Goal: Task Accomplishment & Management: Use online tool/utility

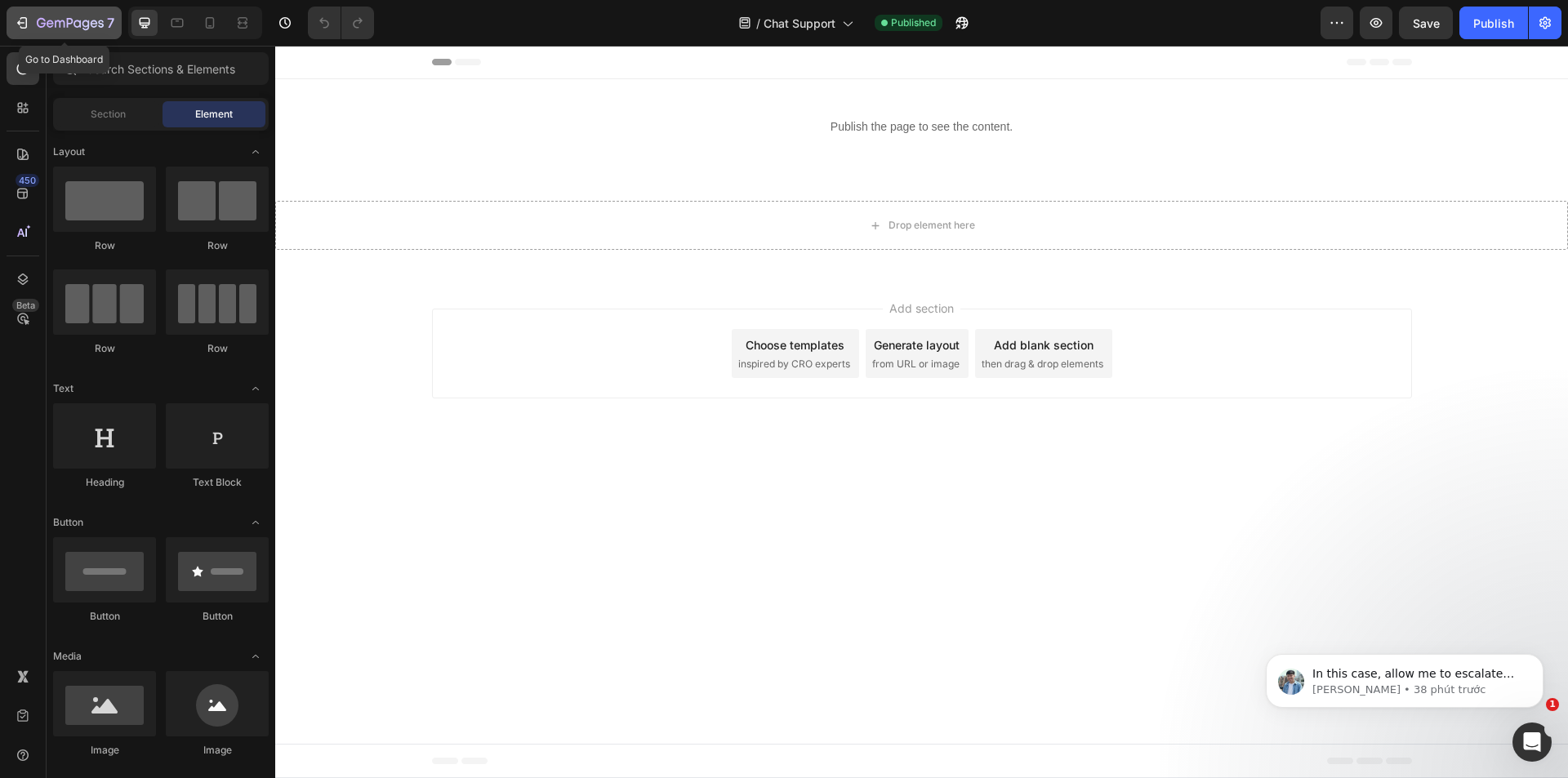
click at [68, 37] on button "7" at bounding box center [64, 22] width 115 height 33
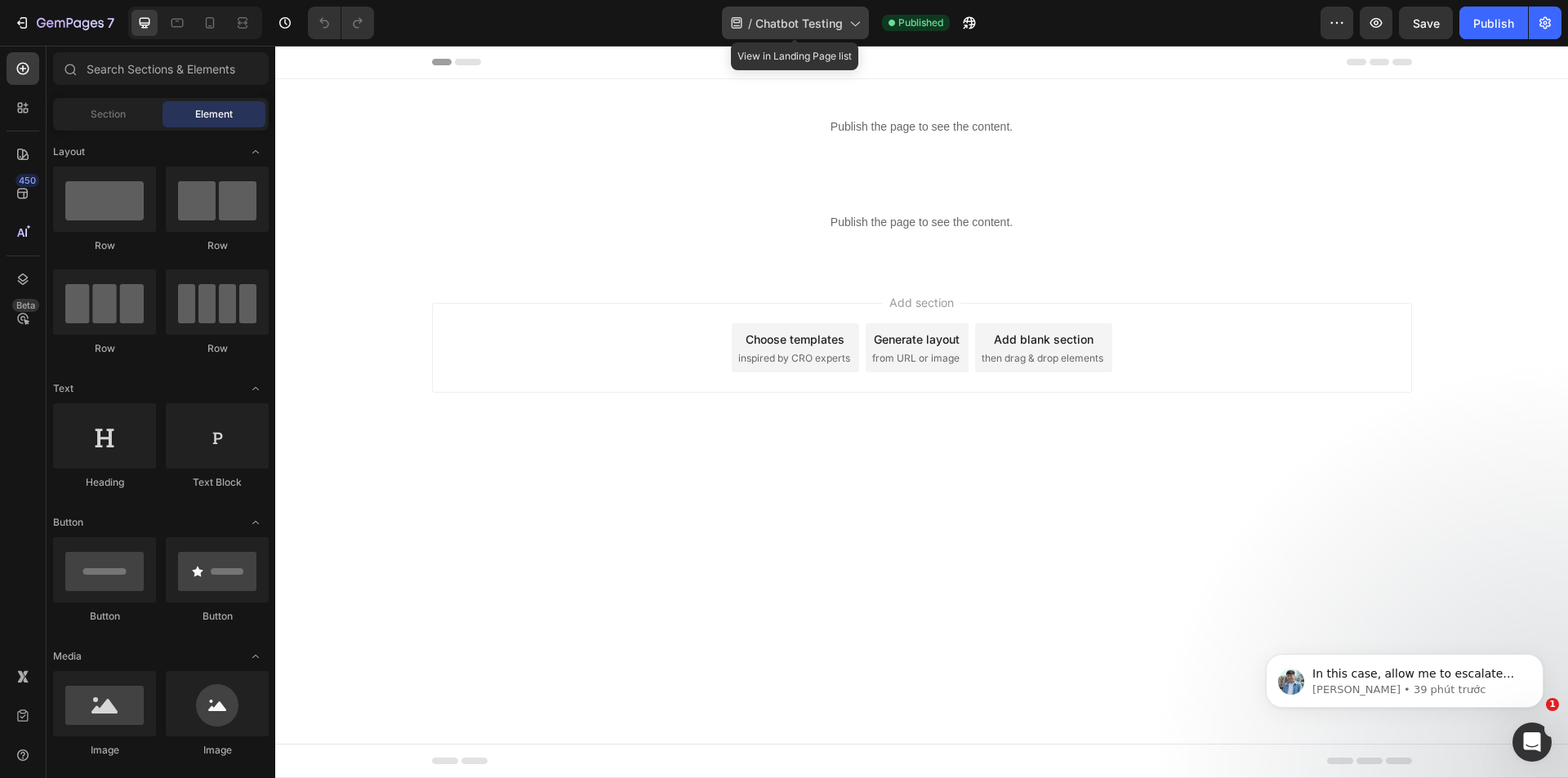
click at [832, 31] on span "Chatbot Testing" at bounding box center [799, 23] width 88 height 17
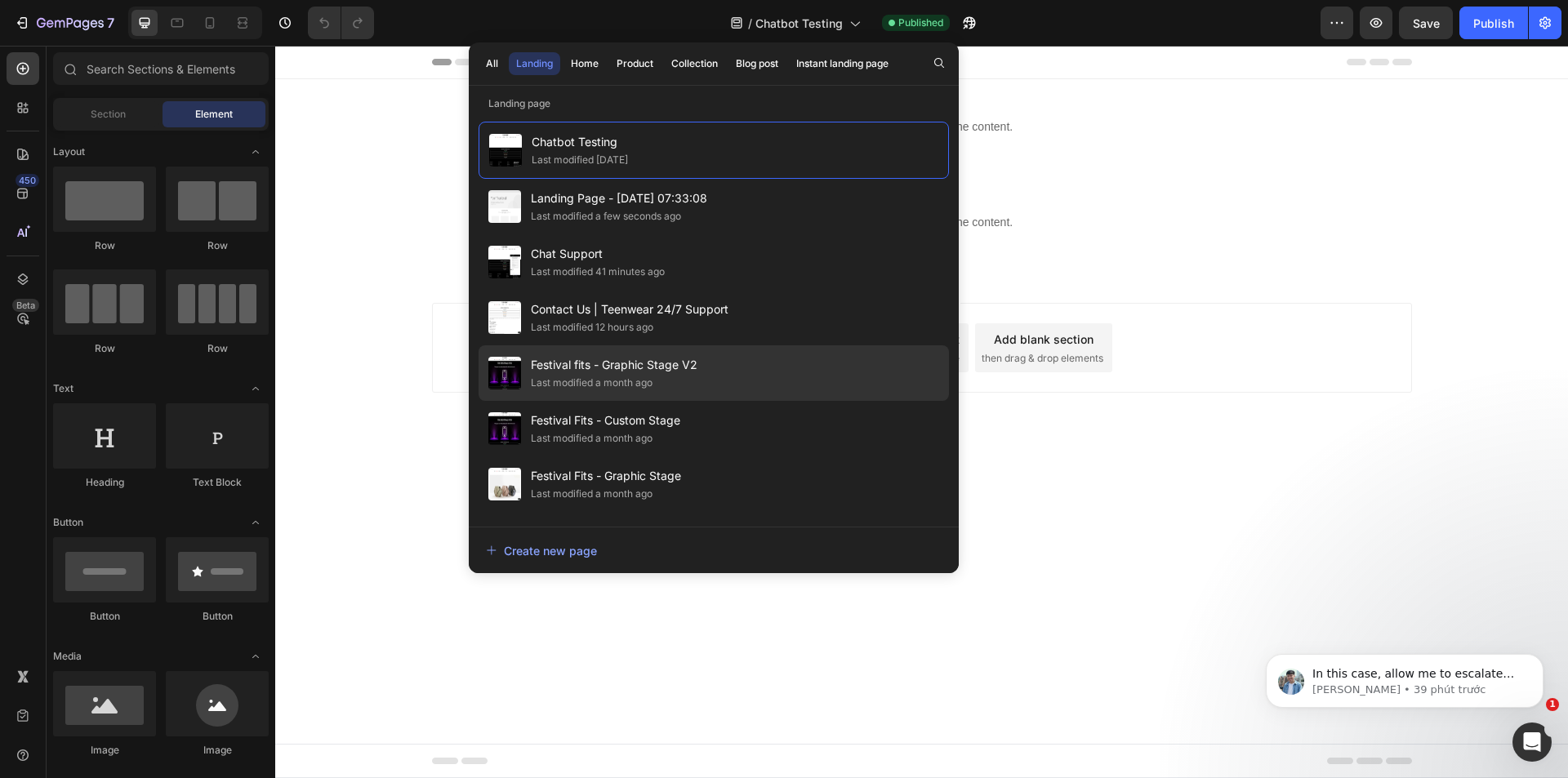
click at [700, 401] on div "Festival fits - Graphic Stage V2 Last modified a month ago" at bounding box center [713, 428] width 471 height 55
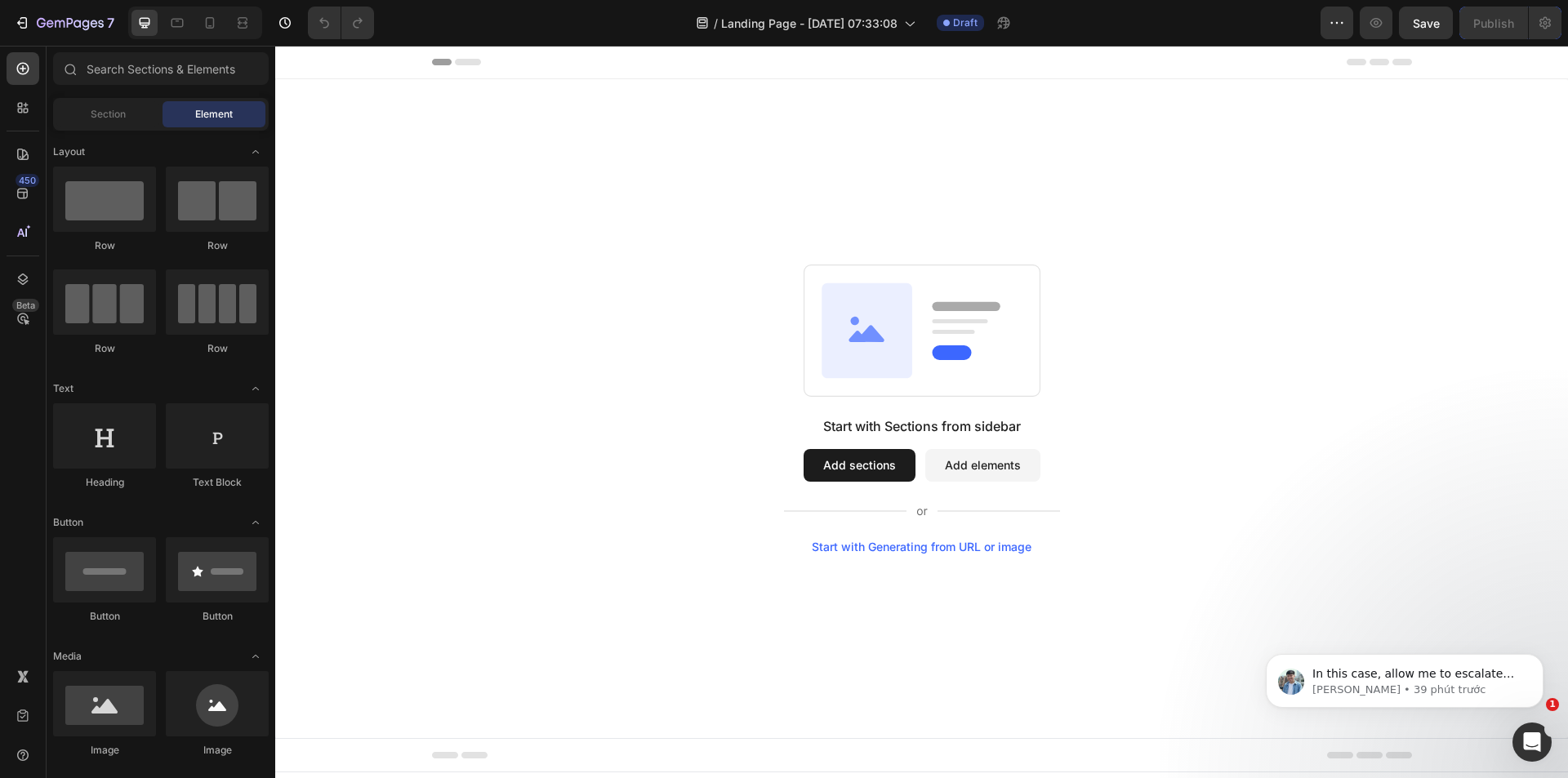
click at [557, 228] on div "Start with Sections from sidebar Add sections Add elements Start with Generatin…" at bounding box center [922, 409] width 1293 height 659
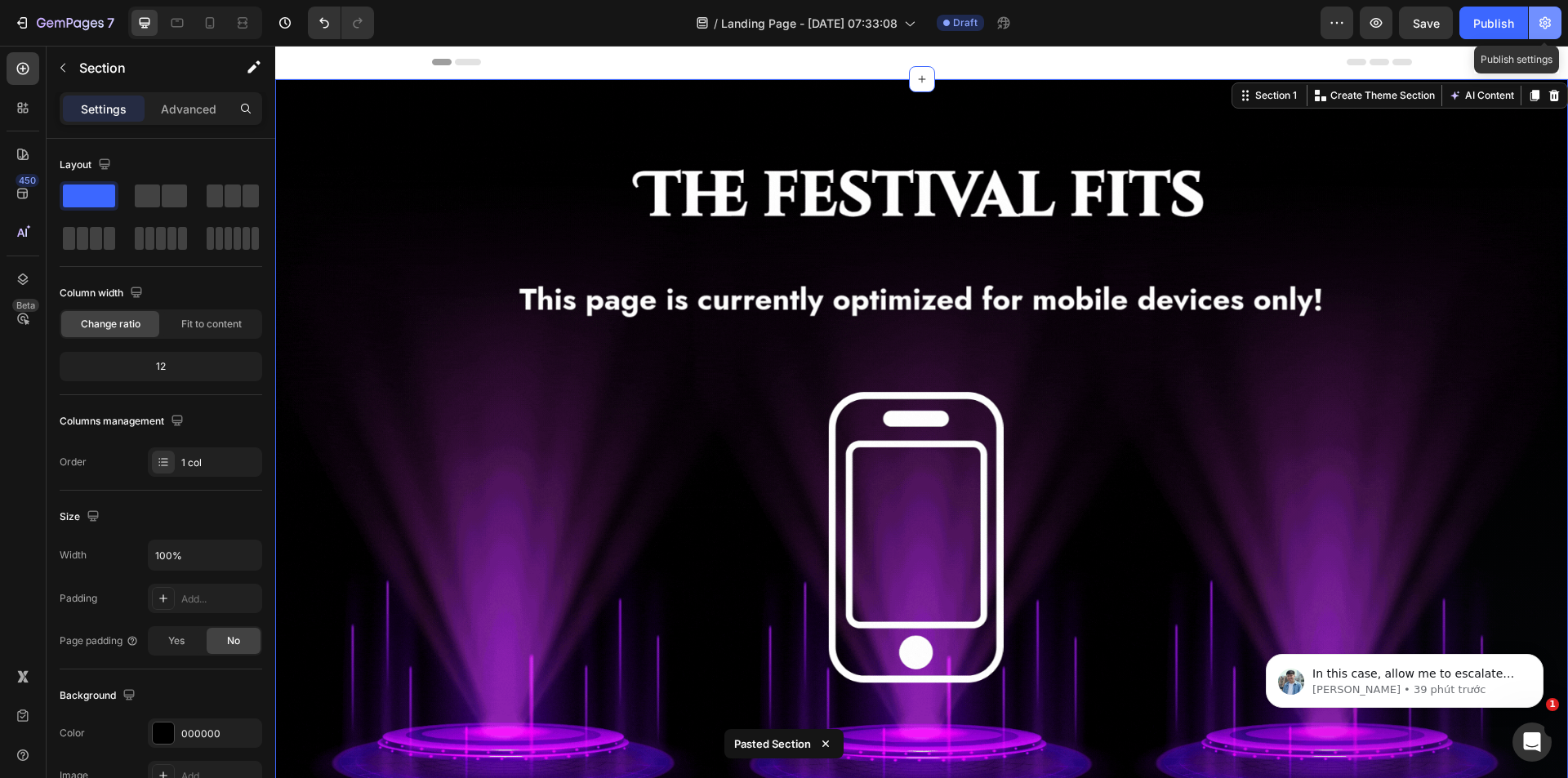
click at [1550, 27] on icon "button" at bounding box center [1545, 22] width 16 height 16
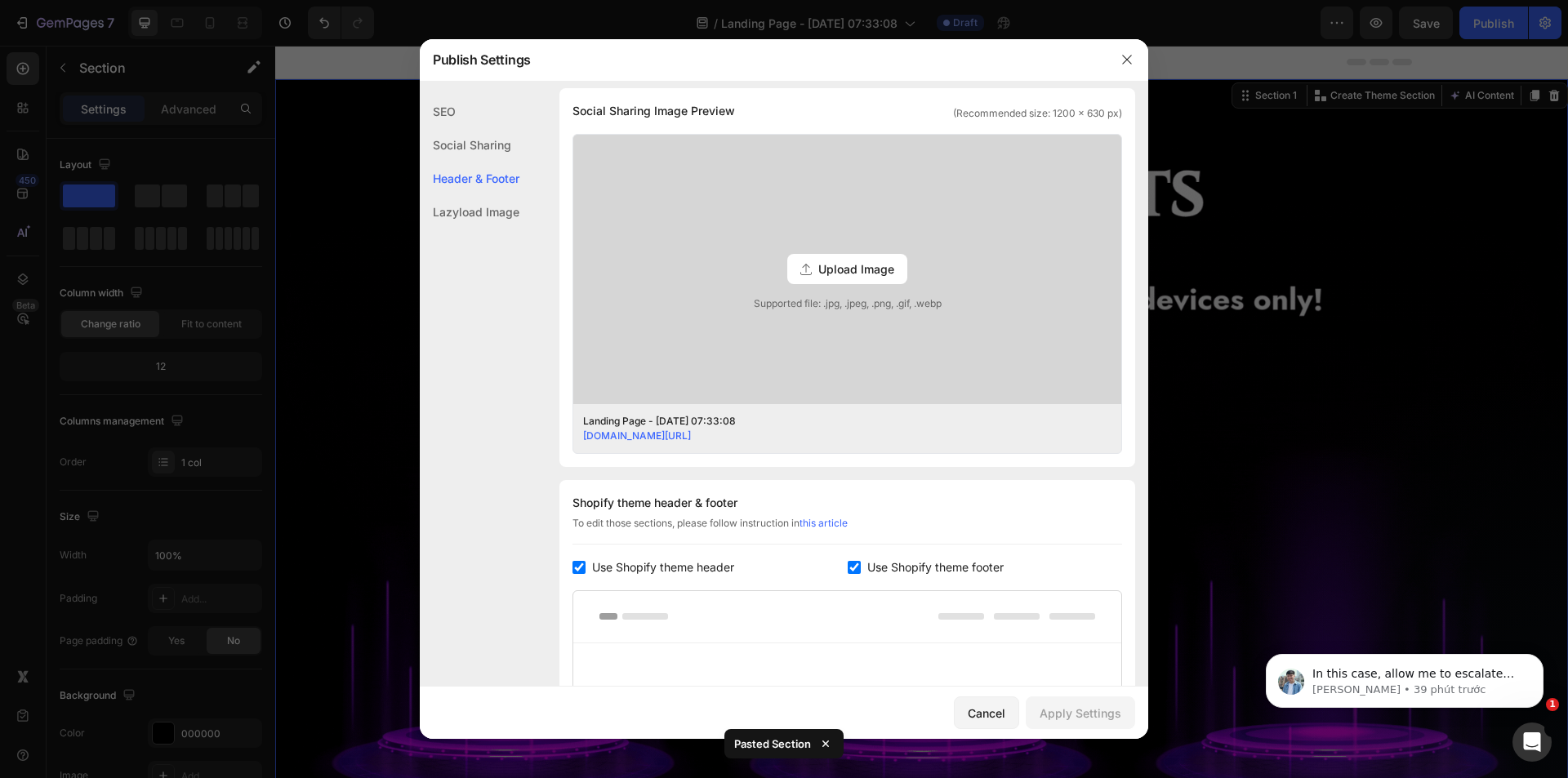
scroll to position [490, 0]
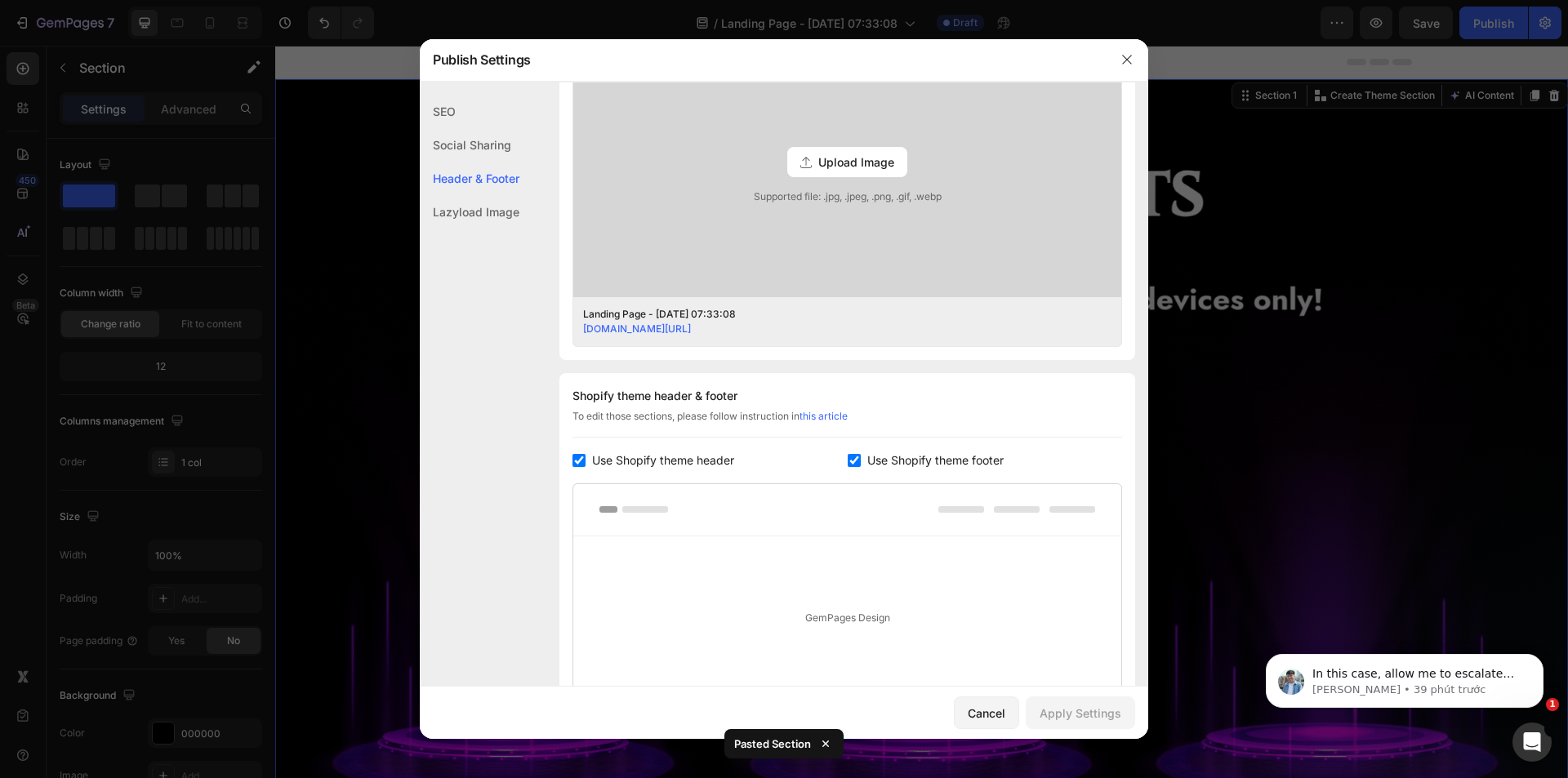
click at [851, 461] on input "checkbox" at bounding box center [855, 460] width 13 height 13
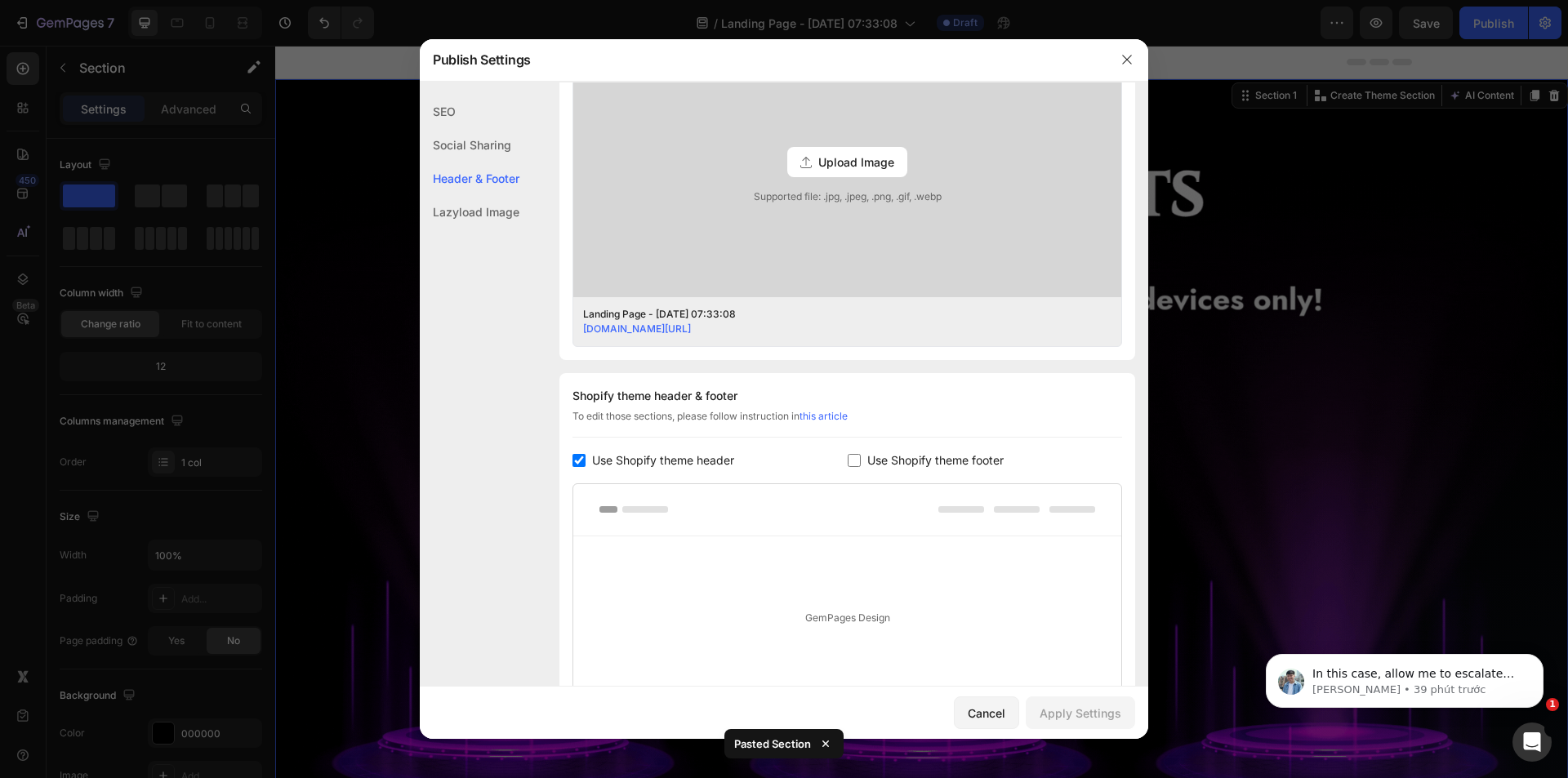
checkbox input "false"
click at [599, 454] on span "Use Shopify theme header" at bounding box center [663, 460] width 142 height 20
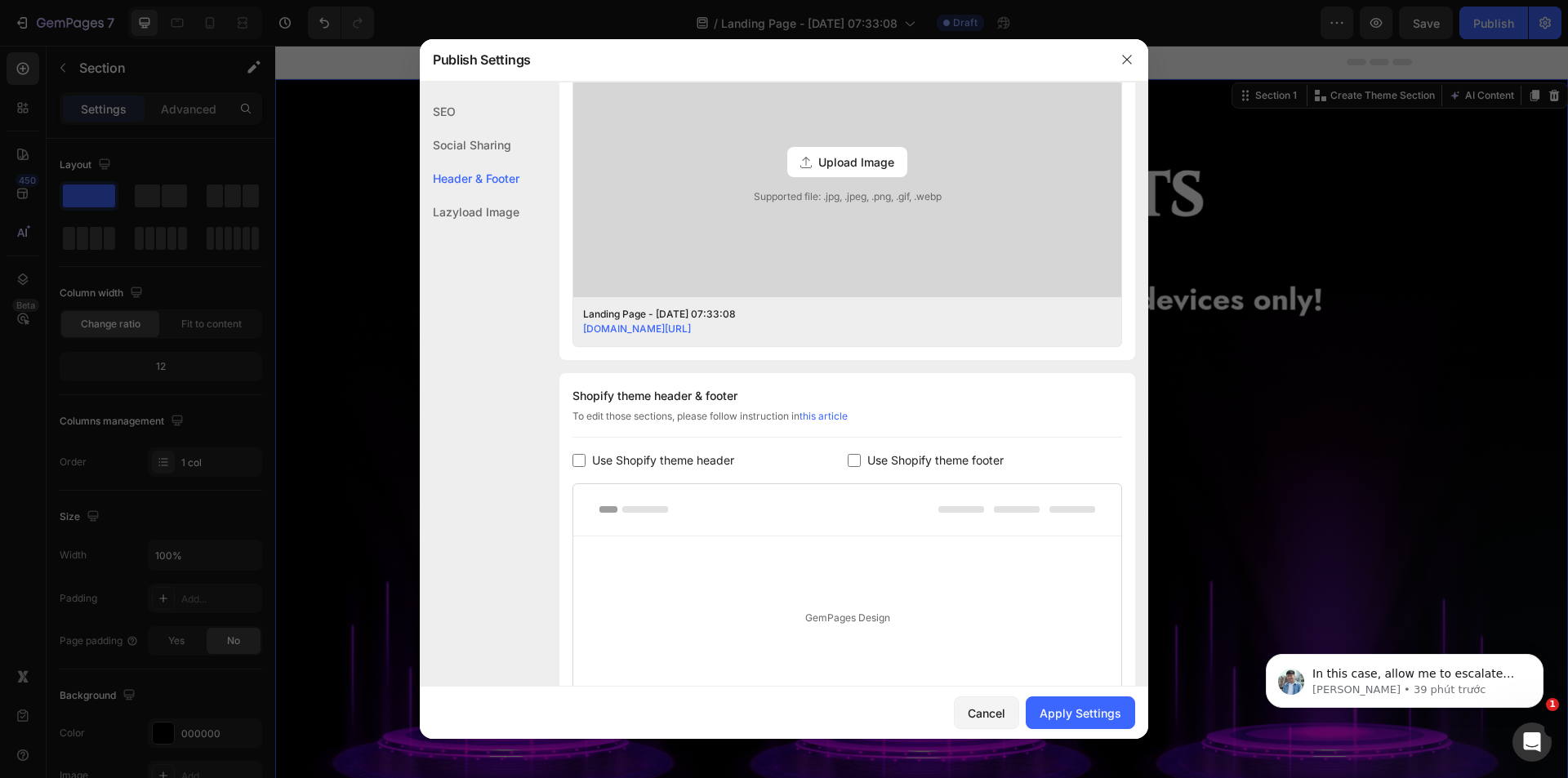
checkbox input "false"
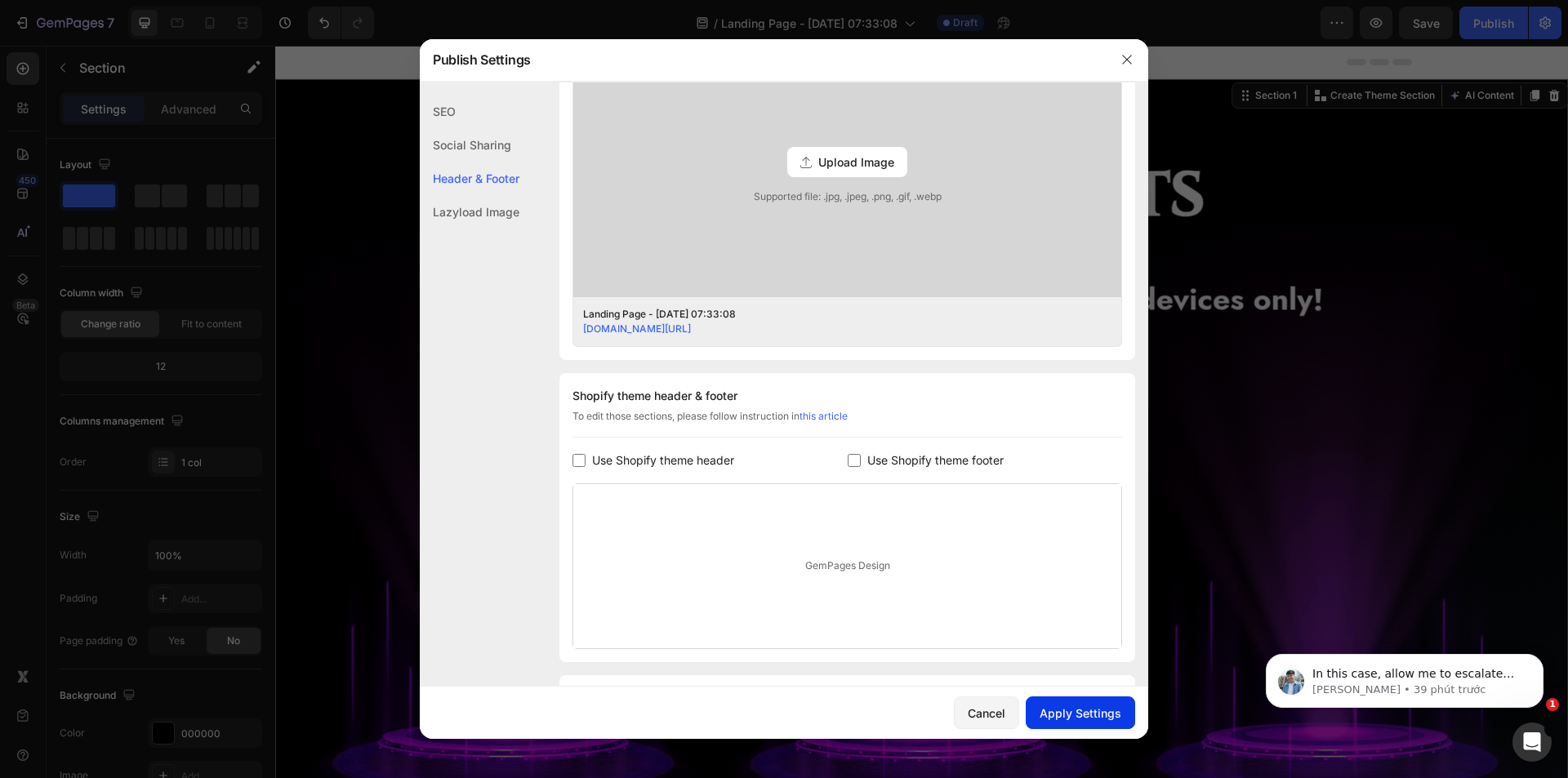
click at [1060, 720] on div "Apply Settings" at bounding box center [1080, 714] width 81 height 17
click at [1123, 62] on icon "button" at bounding box center [1127, 60] width 13 height 13
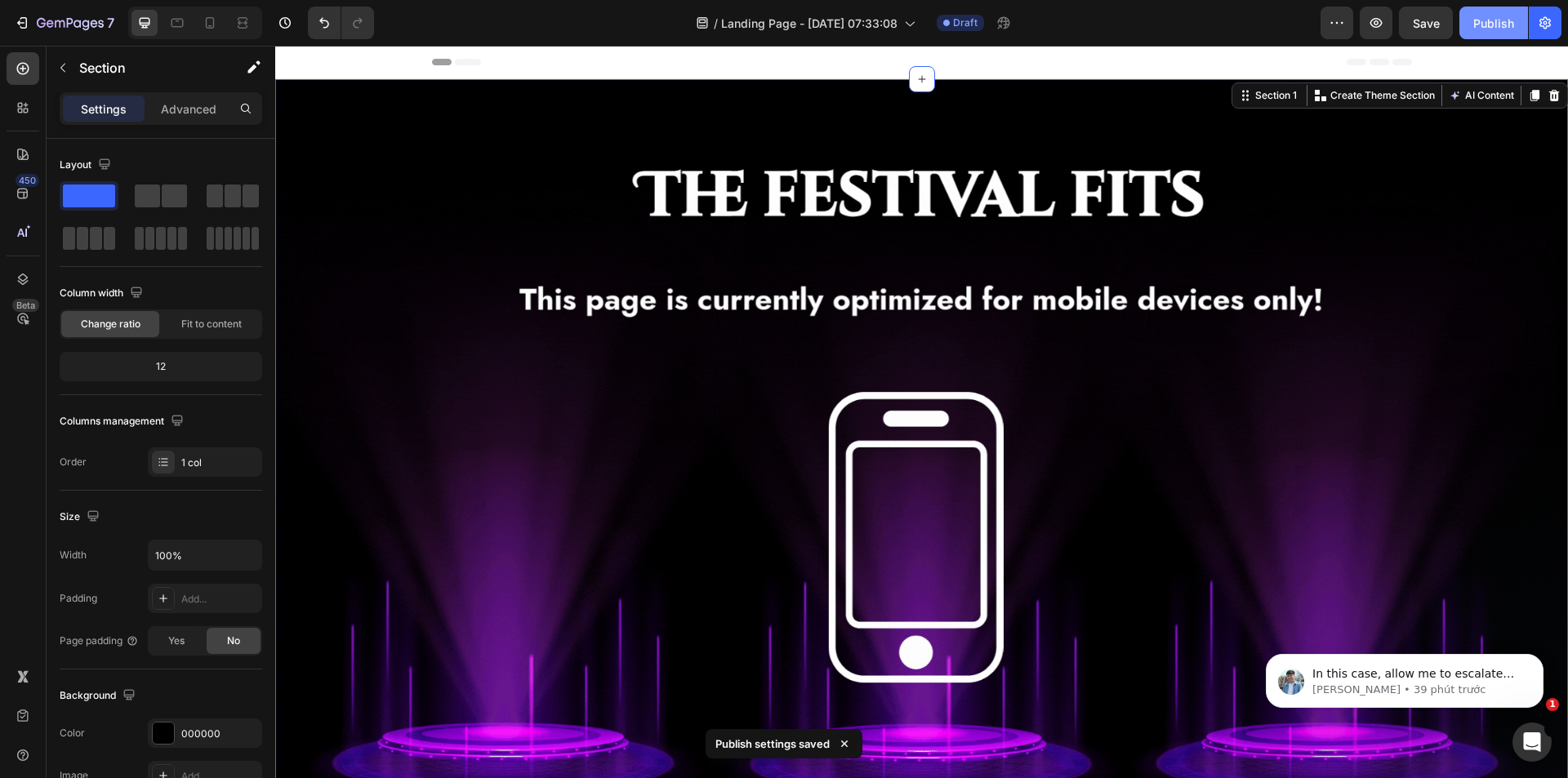
click at [1495, 20] on div "Publish" at bounding box center [1493, 23] width 41 height 17
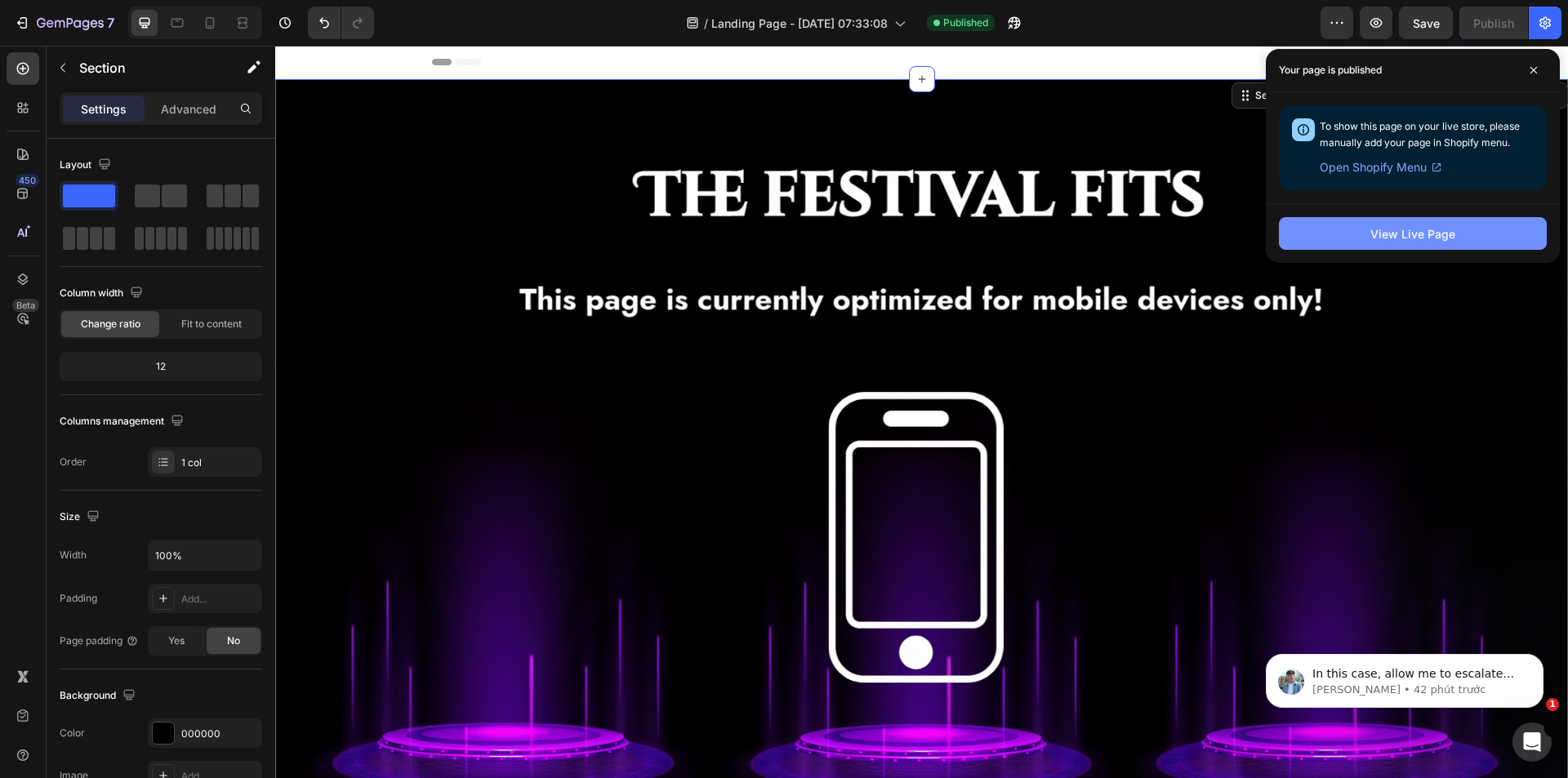
click at [1387, 225] on div "View Live Page" at bounding box center [1412, 233] width 85 height 17
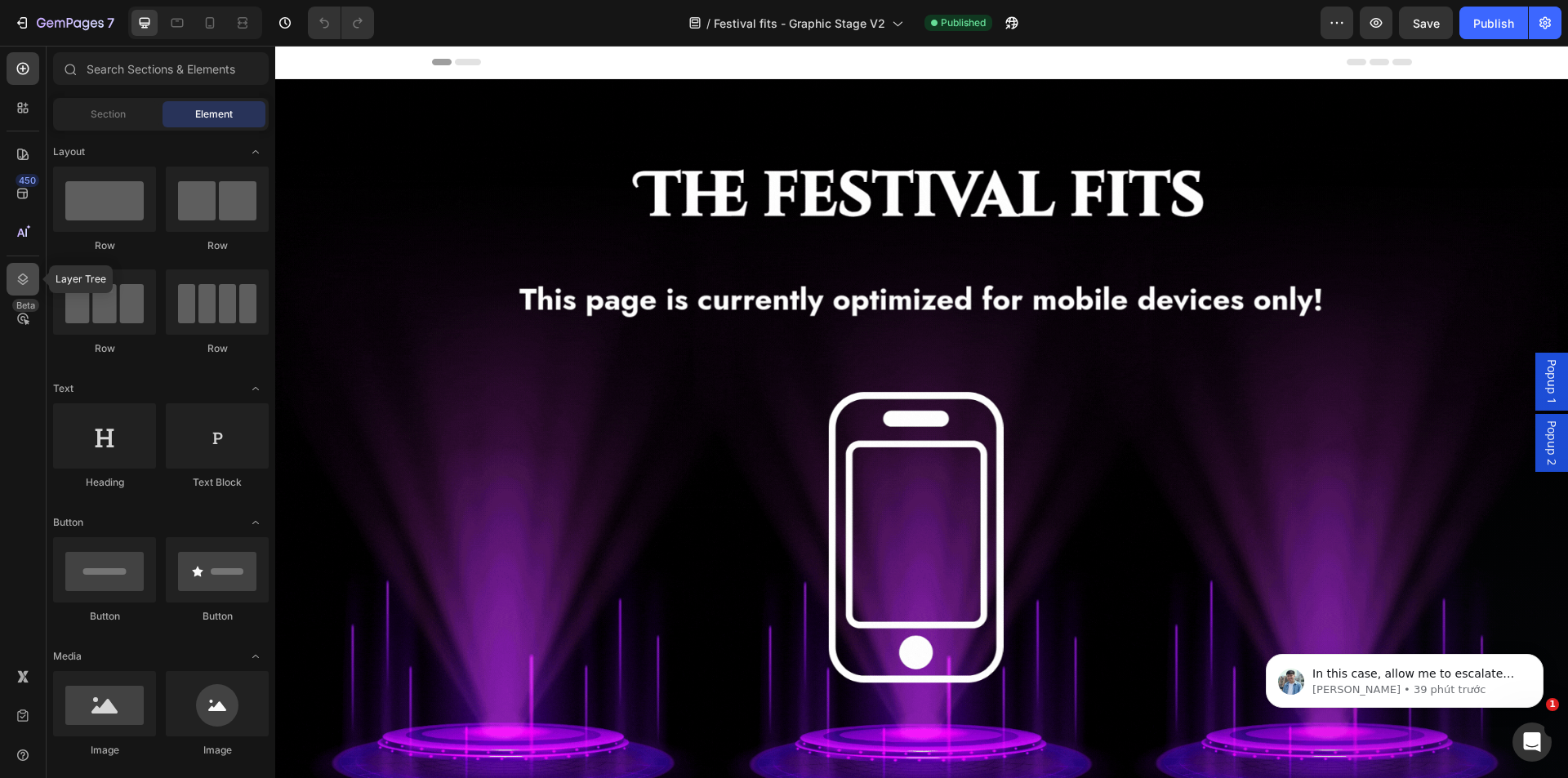
click at [25, 273] on icon at bounding box center [22, 278] width 16 height 16
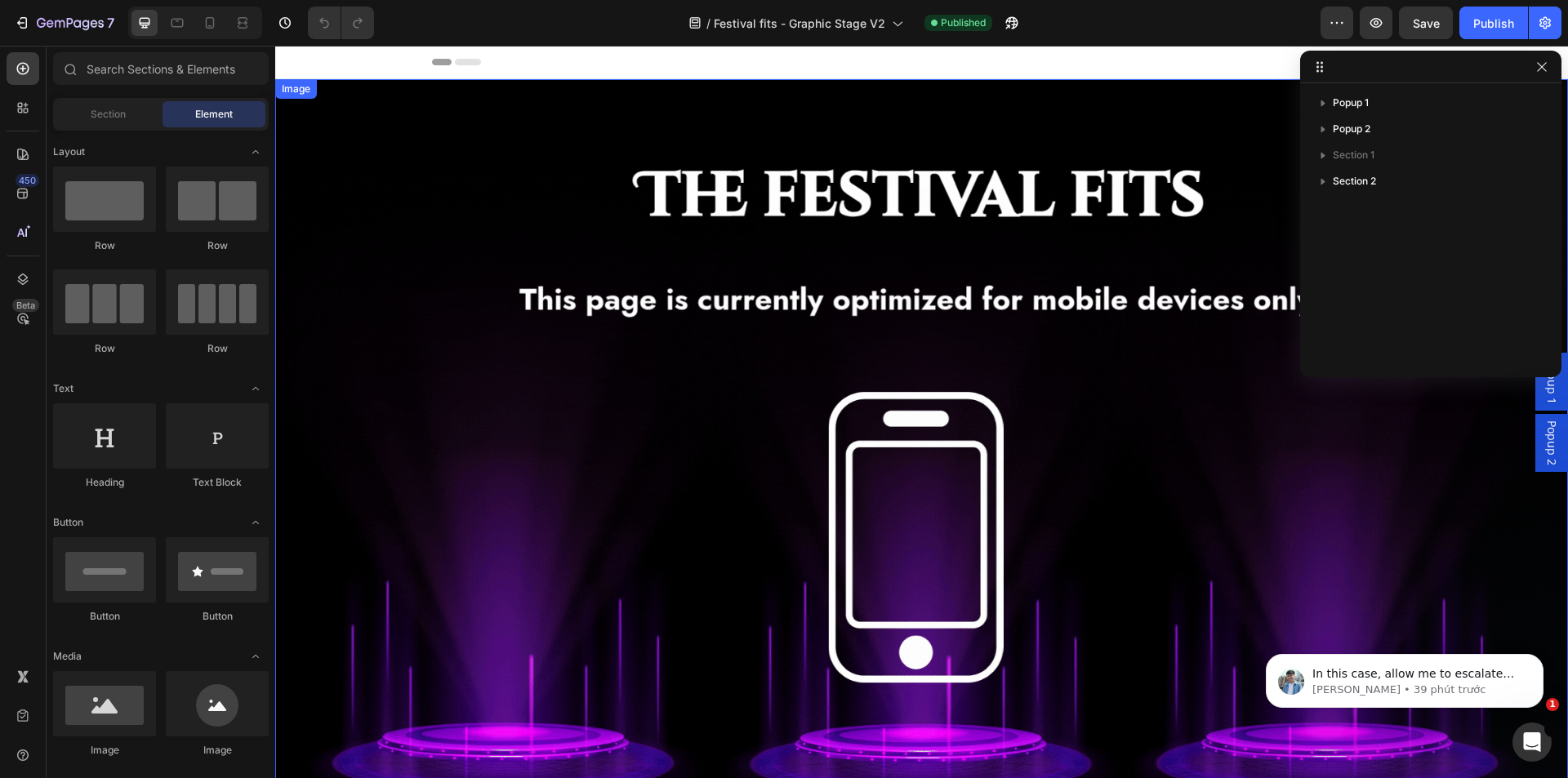
click at [998, 102] on img at bounding box center [922, 443] width 1293 height 727
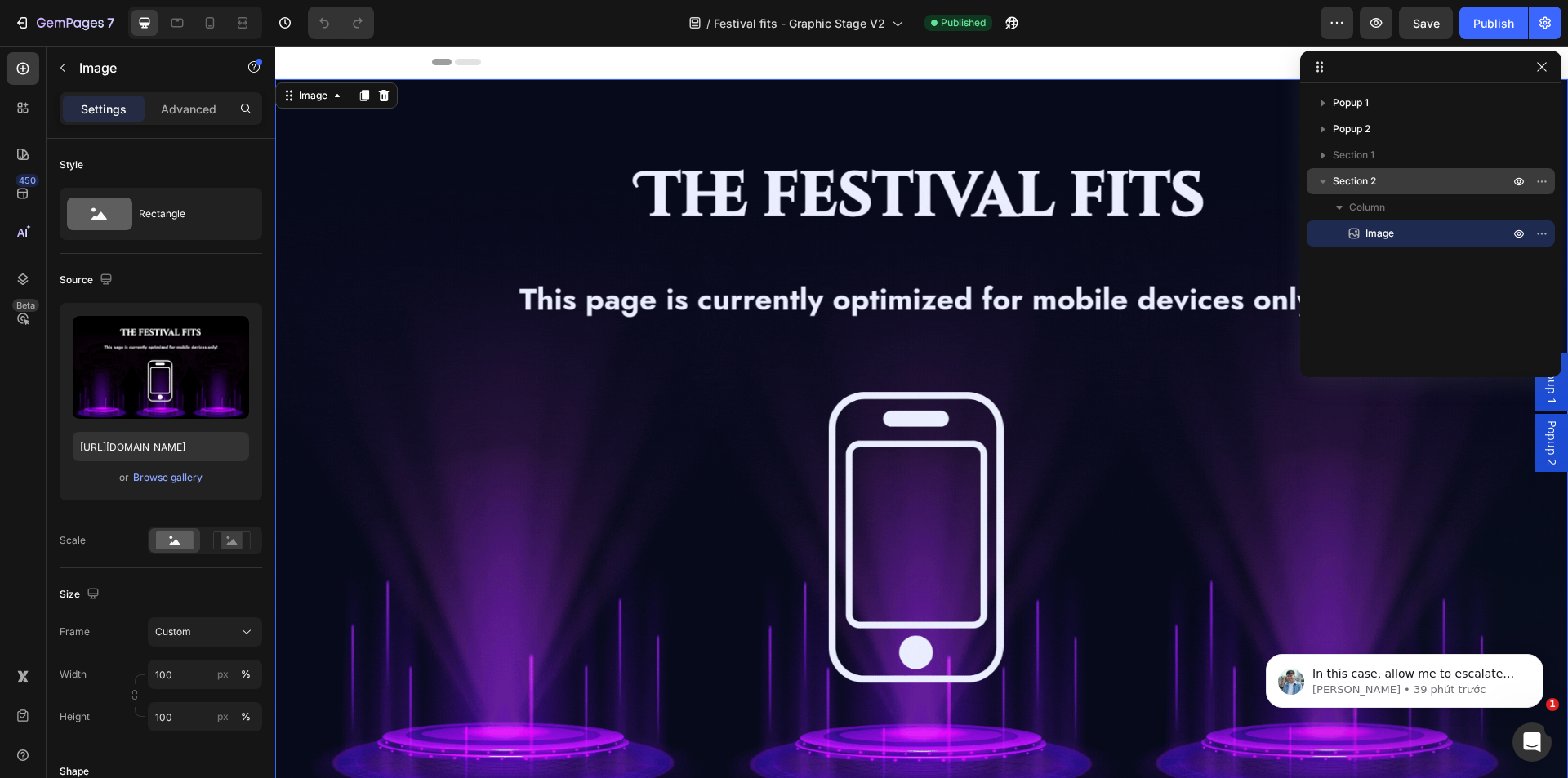
click at [1375, 189] on span "Section 2" at bounding box center [1354, 180] width 43 height 16
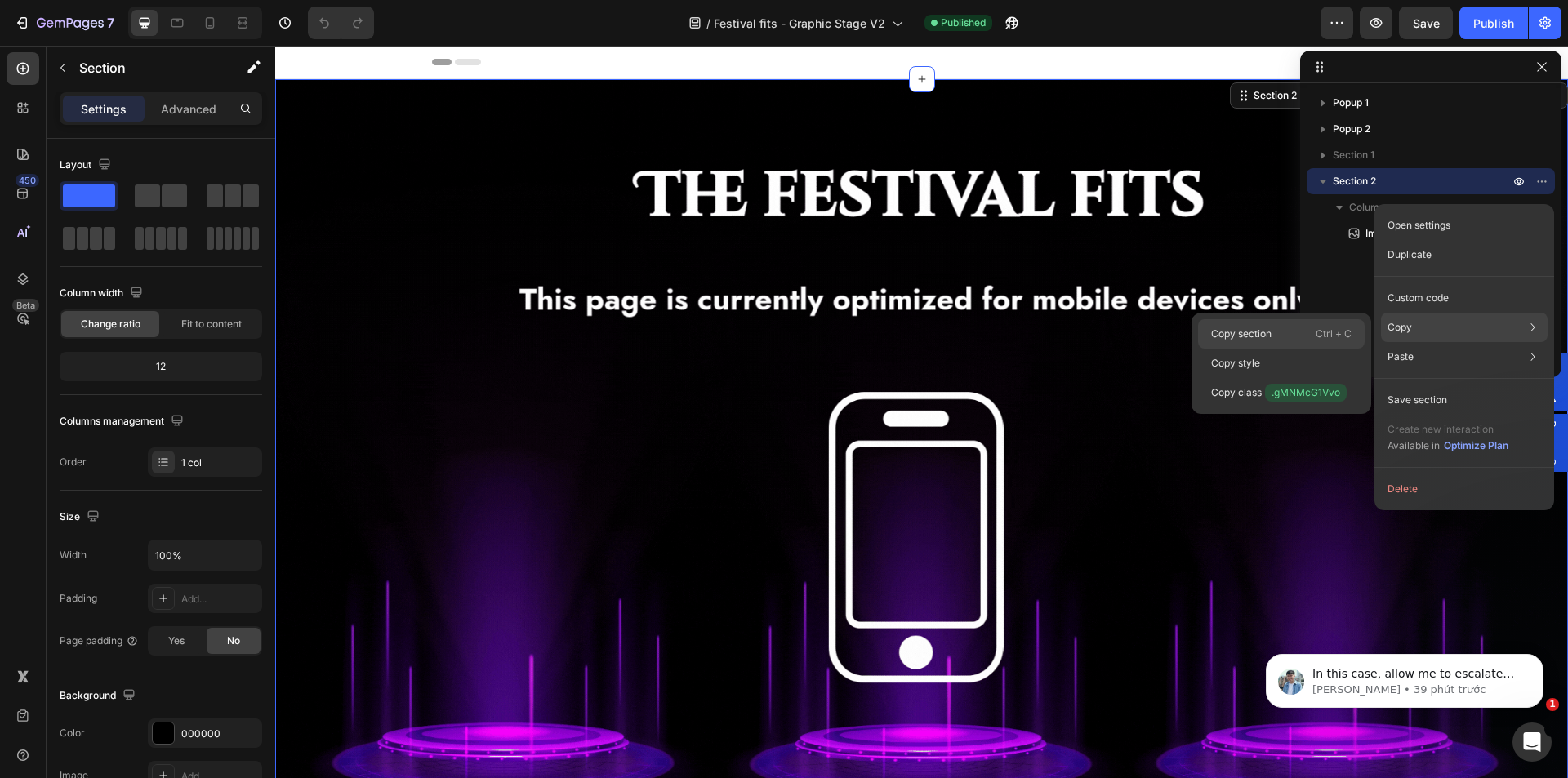
click at [1240, 331] on p "Copy section" at bounding box center [1241, 334] width 61 height 15
